Goal: Information Seeking & Learning: Learn about a topic

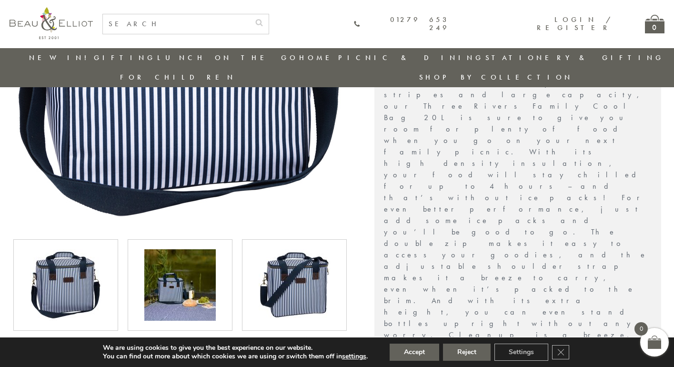
scroll to position [233, 0]
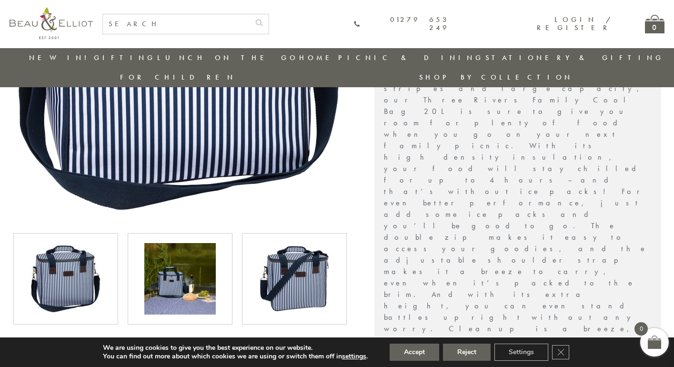
click at [190, 243] on img at bounding box center [179, 278] width 71 height 71
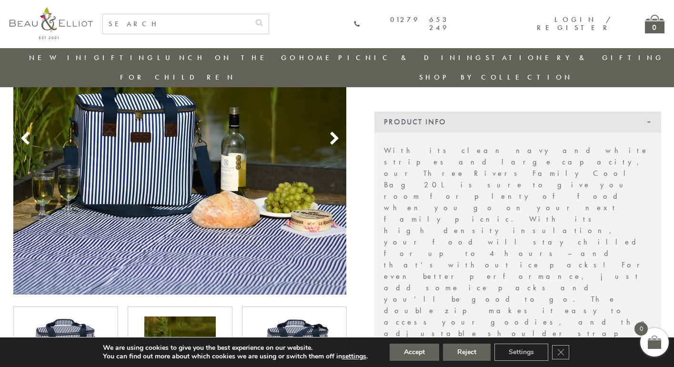
scroll to position [156, 0]
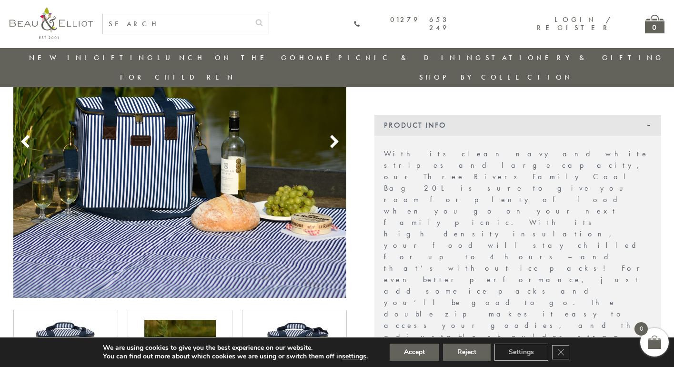
click at [336, 135] on icon at bounding box center [334, 142] width 14 height 14
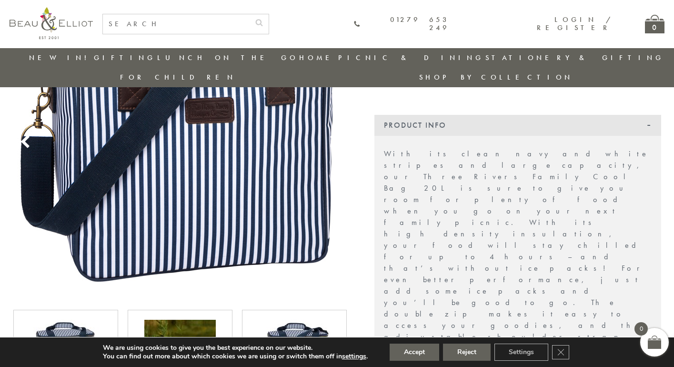
click at [336, 135] on icon at bounding box center [334, 142] width 14 height 14
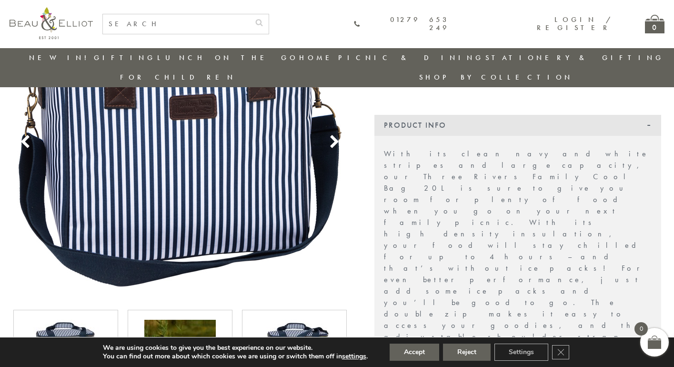
click at [336, 135] on icon at bounding box center [334, 142] width 14 height 14
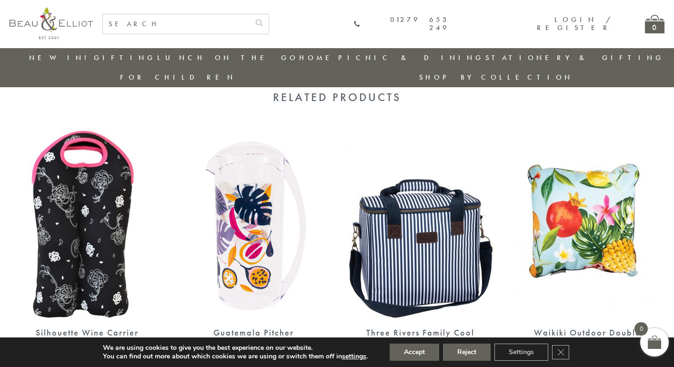
scroll to position [732, 0]
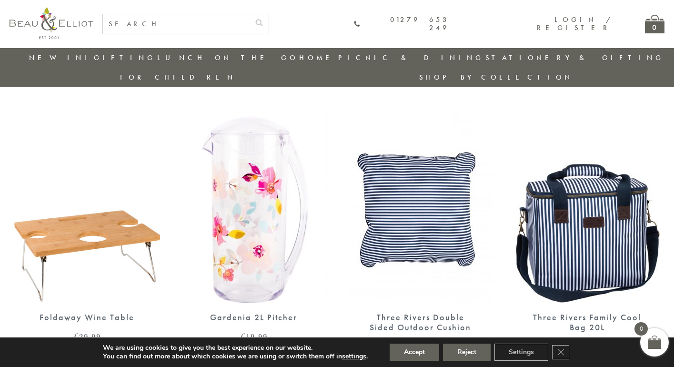
scroll to position [598, 0]
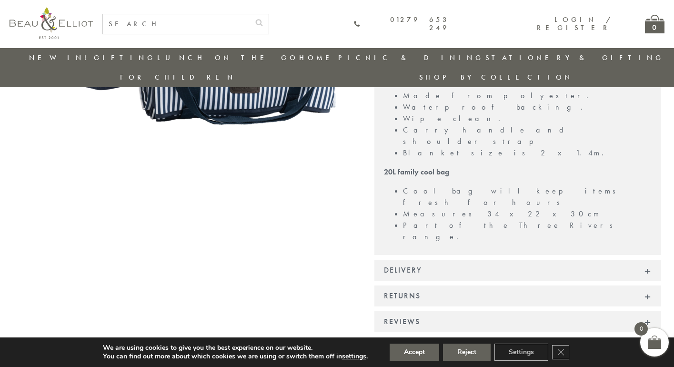
scroll to position [296, 0]
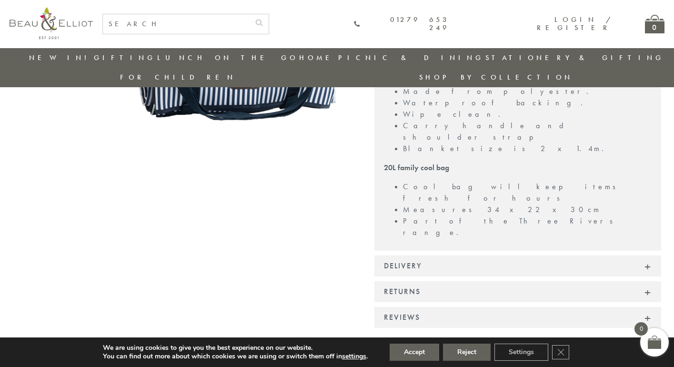
click at [24, 21] on img at bounding box center [51, 23] width 83 height 32
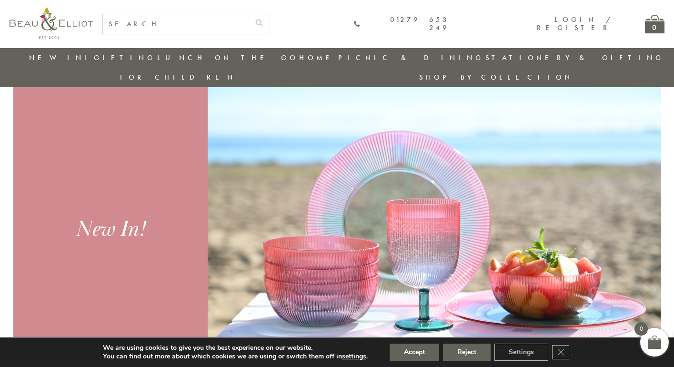
scroll to position [336, 0]
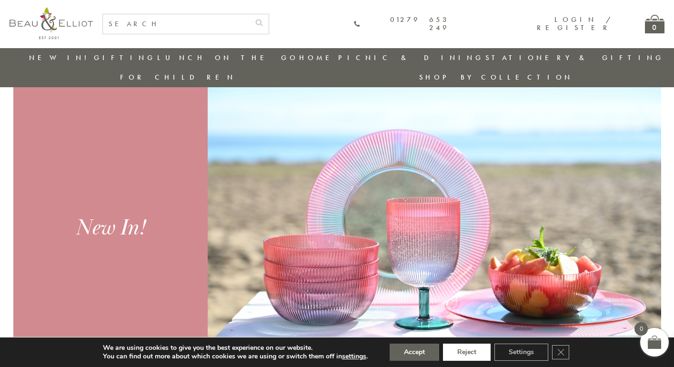
click at [467, 355] on button "Reject" at bounding box center [467, 352] width 48 height 17
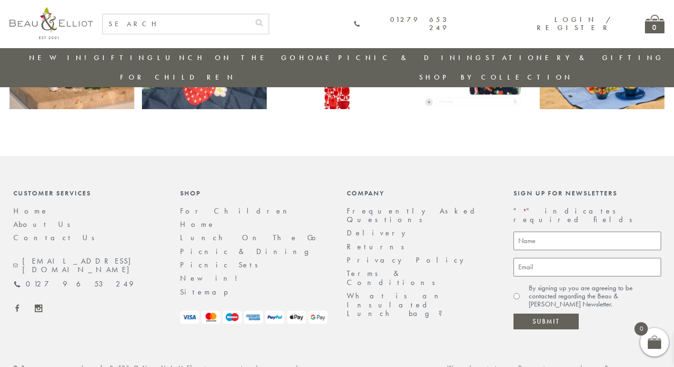
scroll to position [1986, 0]
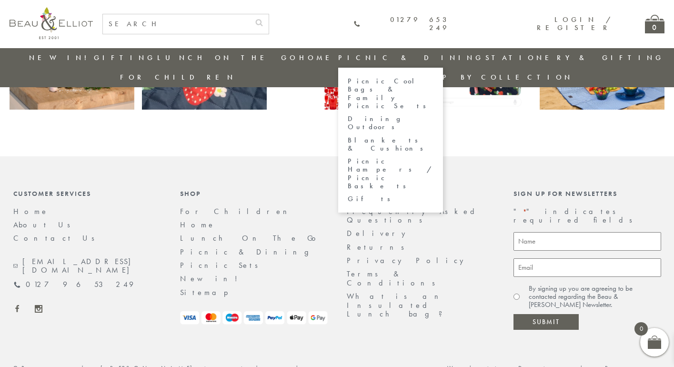
click at [348, 115] on link "Dining Outdoors" at bounding box center [391, 123] width 86 height 17
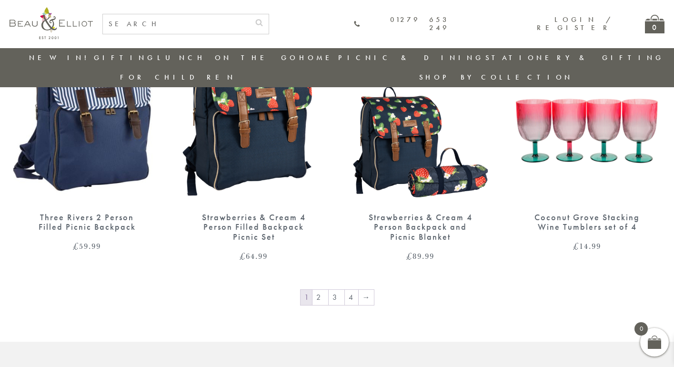
scroll to position [1553, 0]
